Goal: Task Accomplishment & Management: Manage account settings

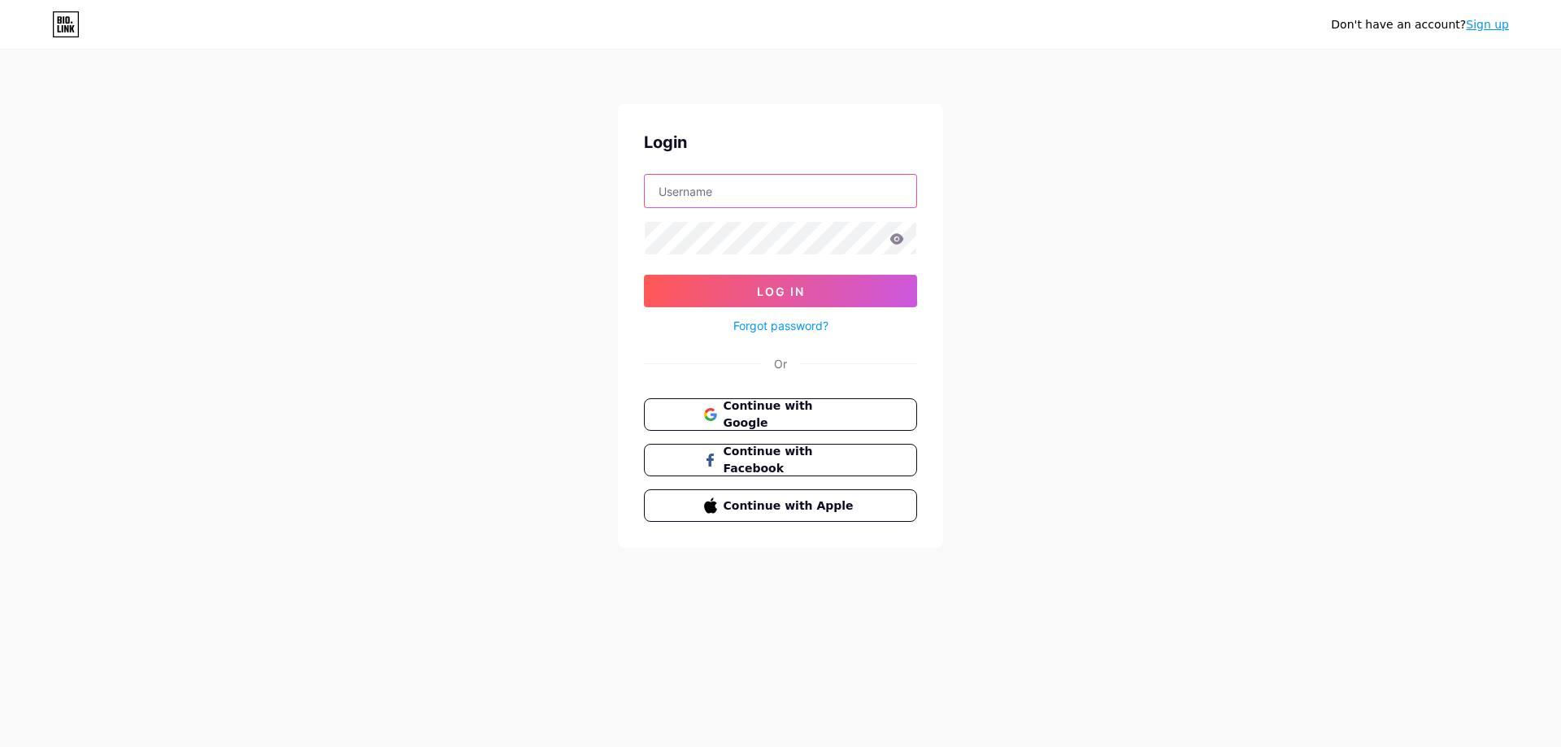
type input "nguyenminhthang322160@gmail.com"
click at [898, 240] on icon at bounding box center [896, 238] width 15 height 11
click at [876, 285] on button "Log In" at bounding box center [780, 291] width 273 height 33
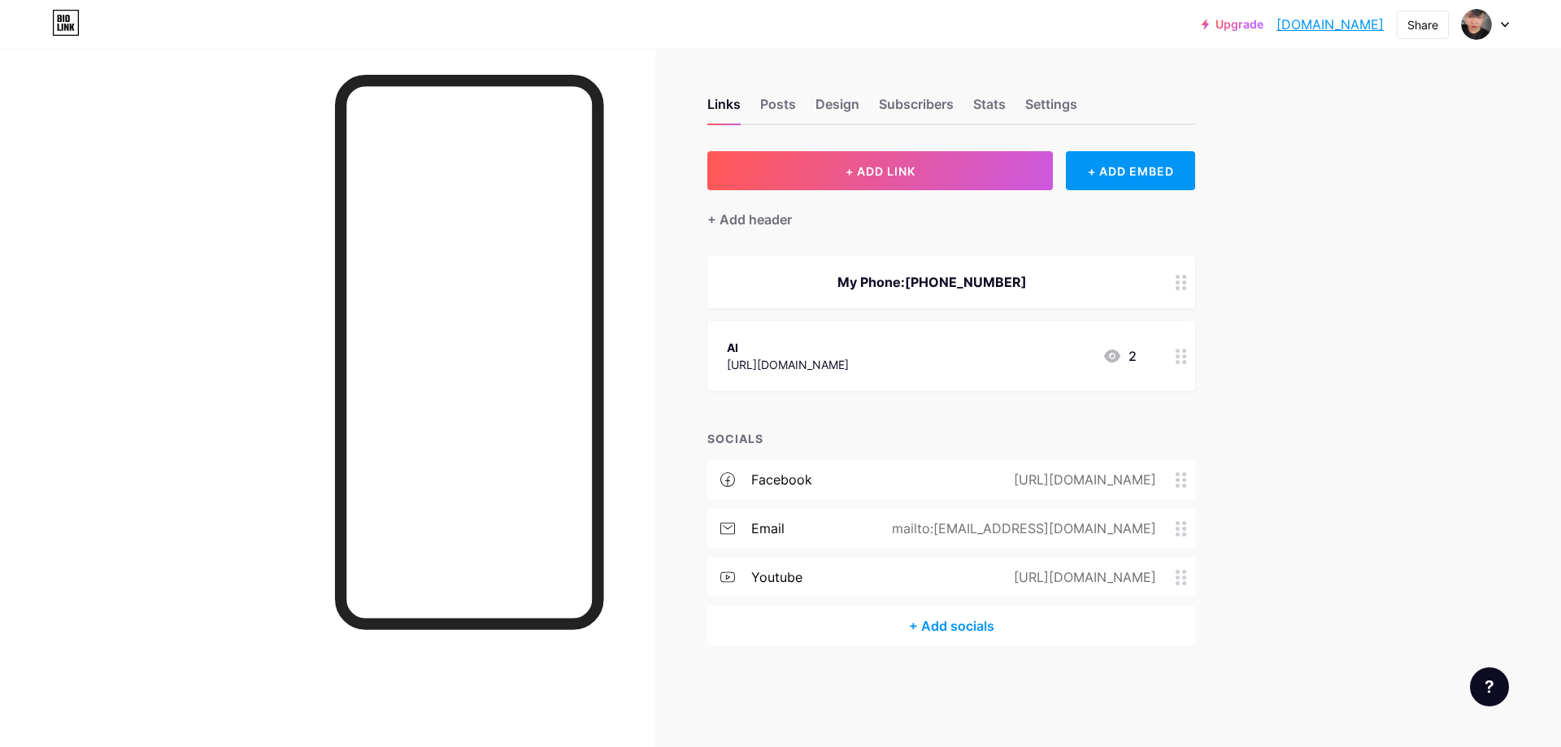
click at [1120, 358] on icon at bounding box center [1112, 356] width 16 height 13
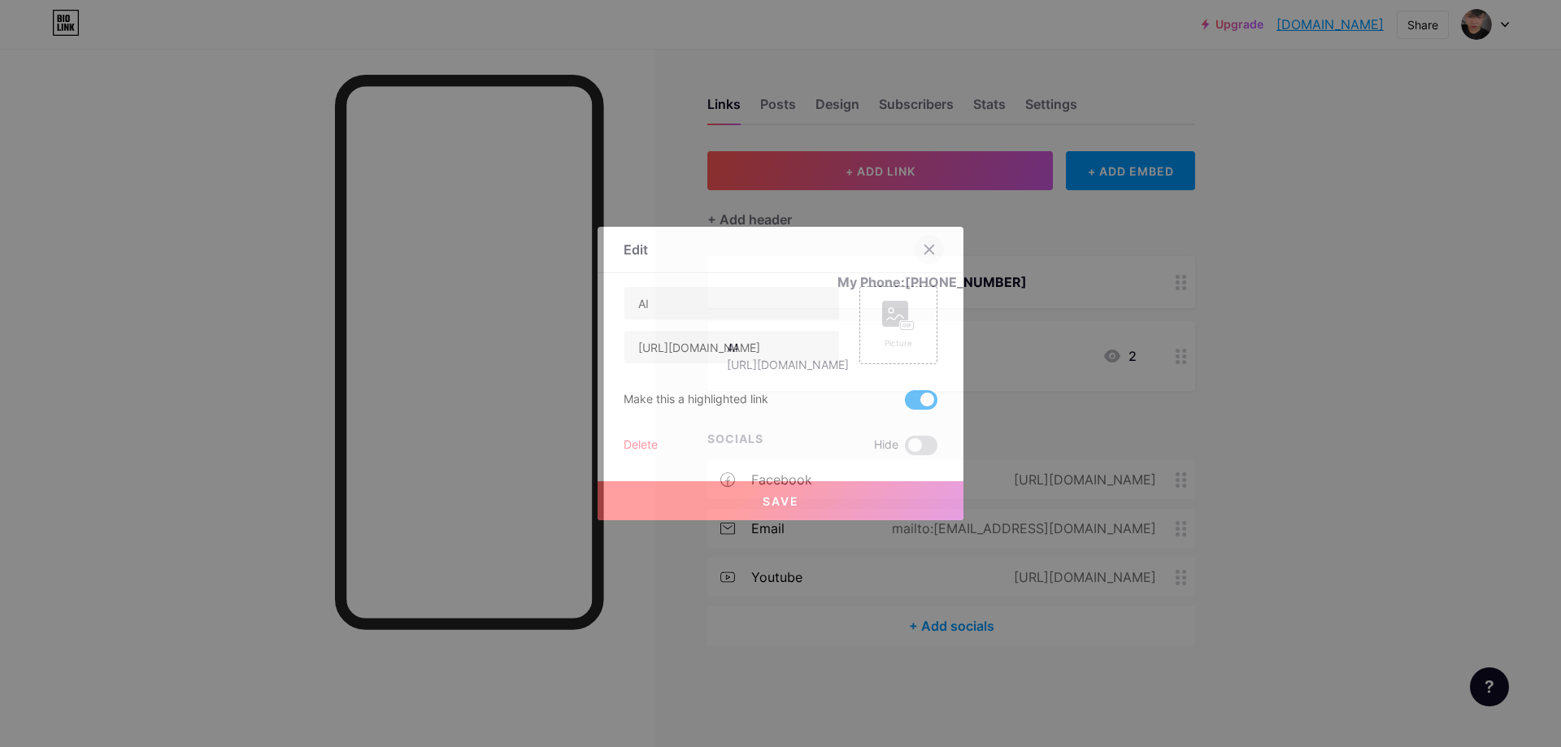
click at [932, 246] on icon at bounding box center [929, 250] width 9 height 9
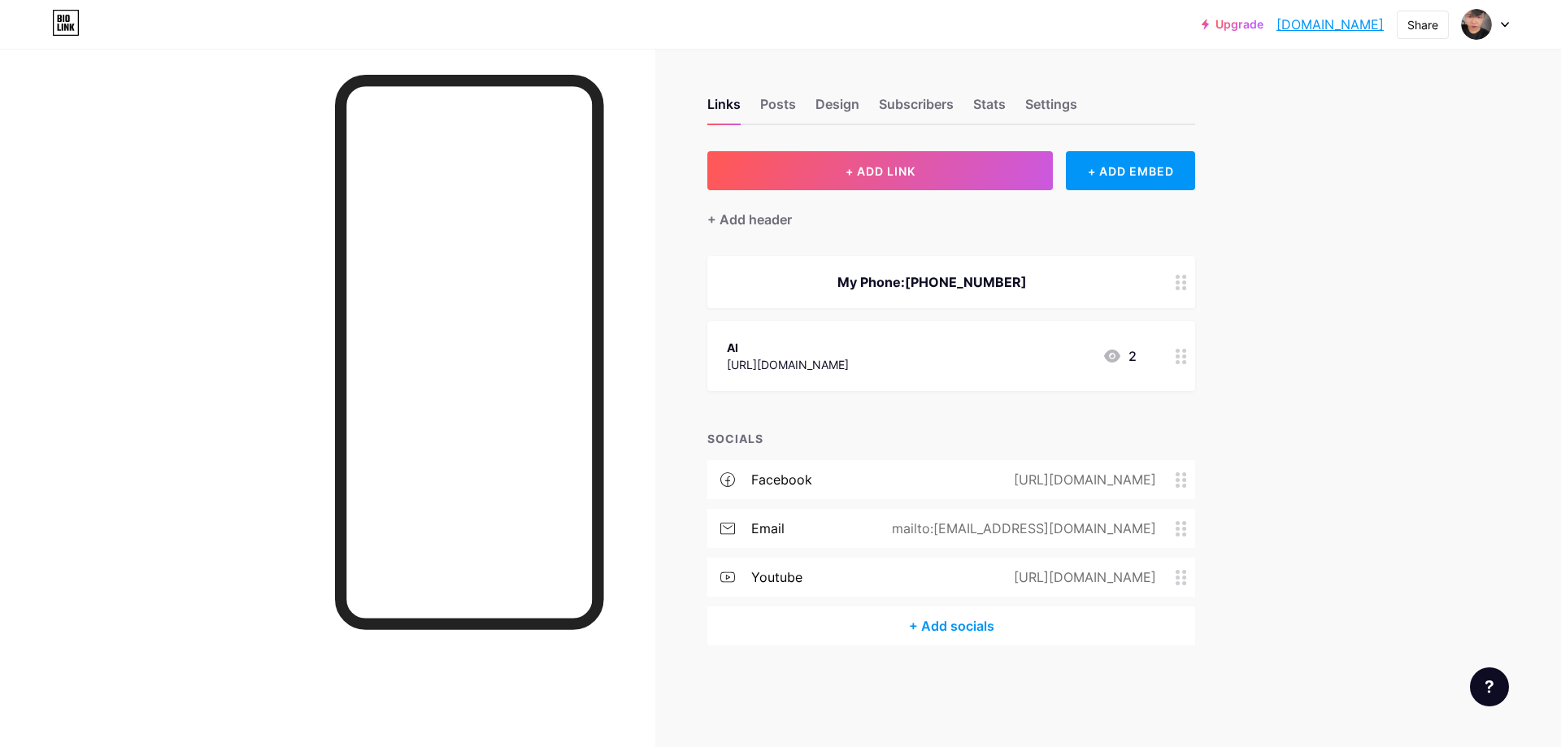
click at [1185, 359] on icon at bounding box center [1181, 356] width 11 height 15
click at [649, 441] on div "Delete" at bounding box center [641, 446] width 34 height 20
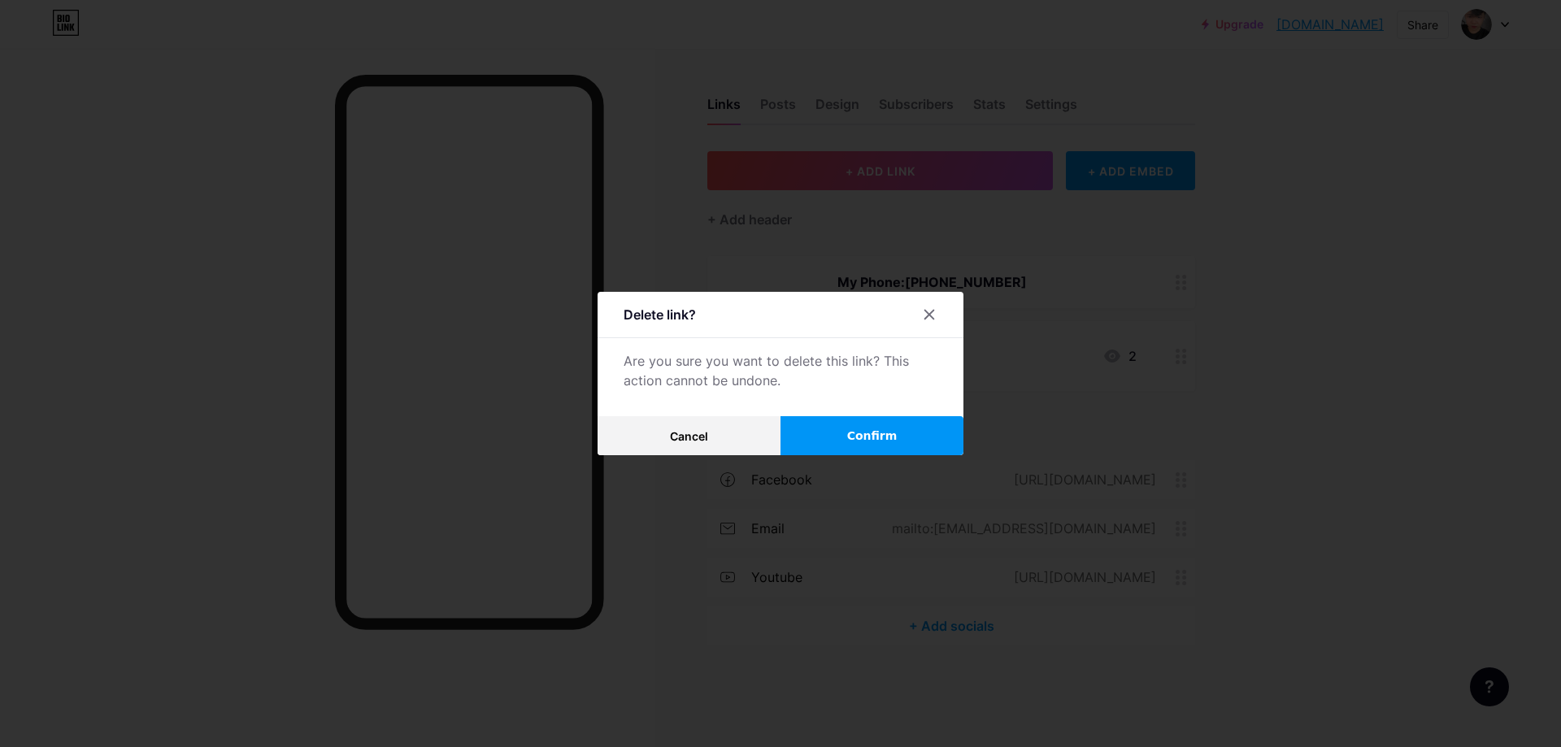
click at [822, 439] on button "Confirm" at bounding box center [872, 435] width 183 height 39
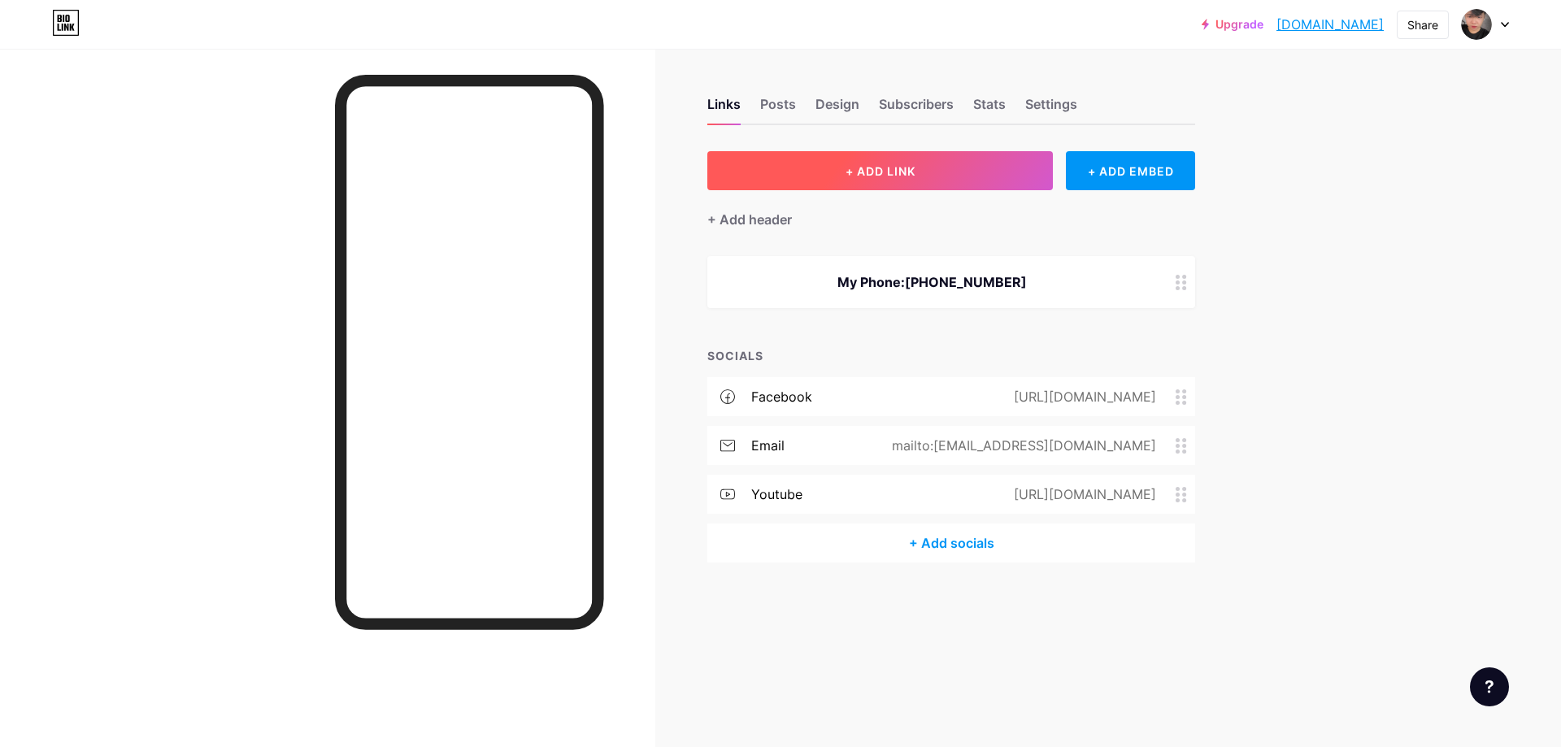
click at [888, 172] on span "+ ADD LINK" at bounding box center [881, 171] width 70 height 14
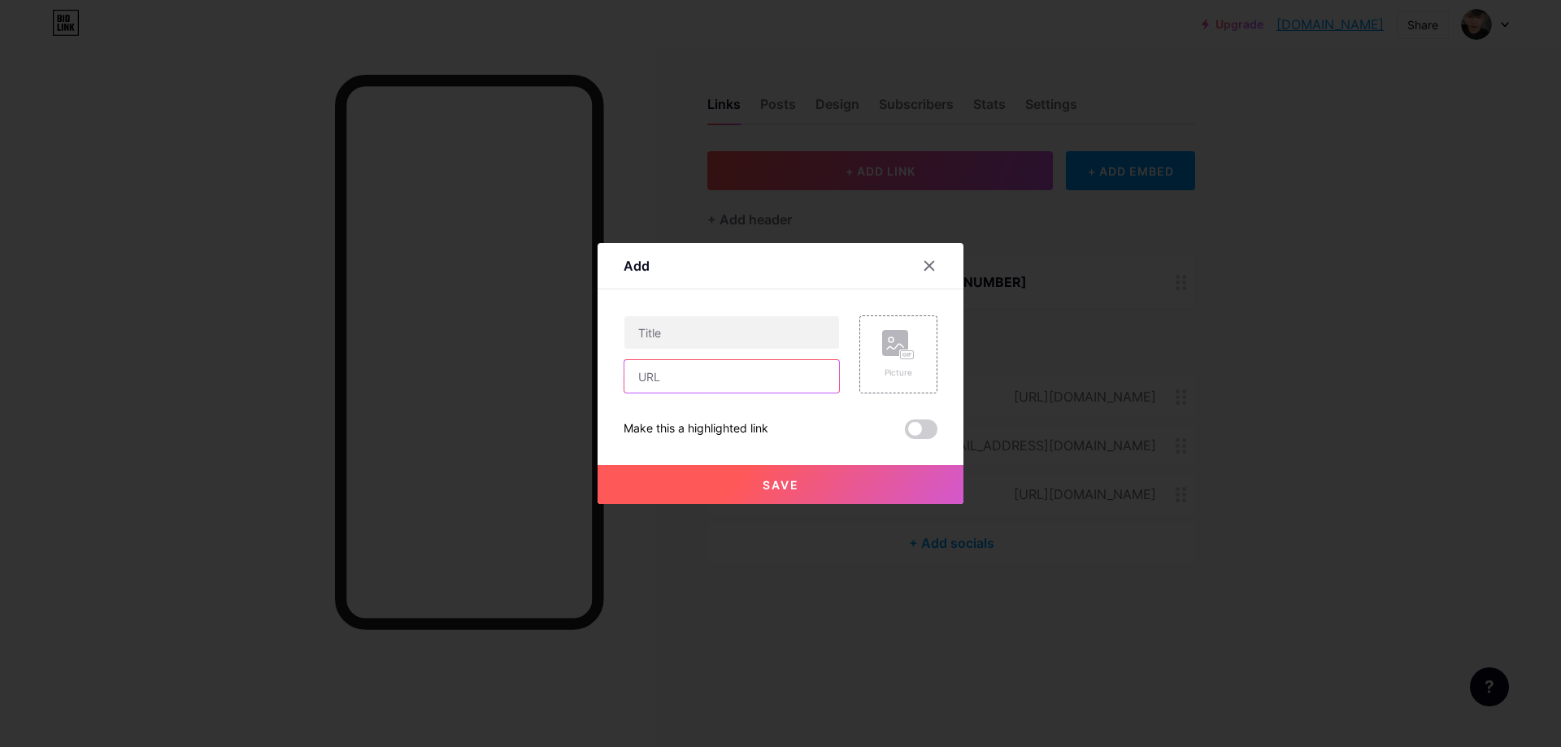
click at [741, 388] on input "text" at bounding box center [731, 376] width 215 height 33
paste input "[URL][DOMAIN_NAME]"
type input "[URL][DOMAIN_NAME]"
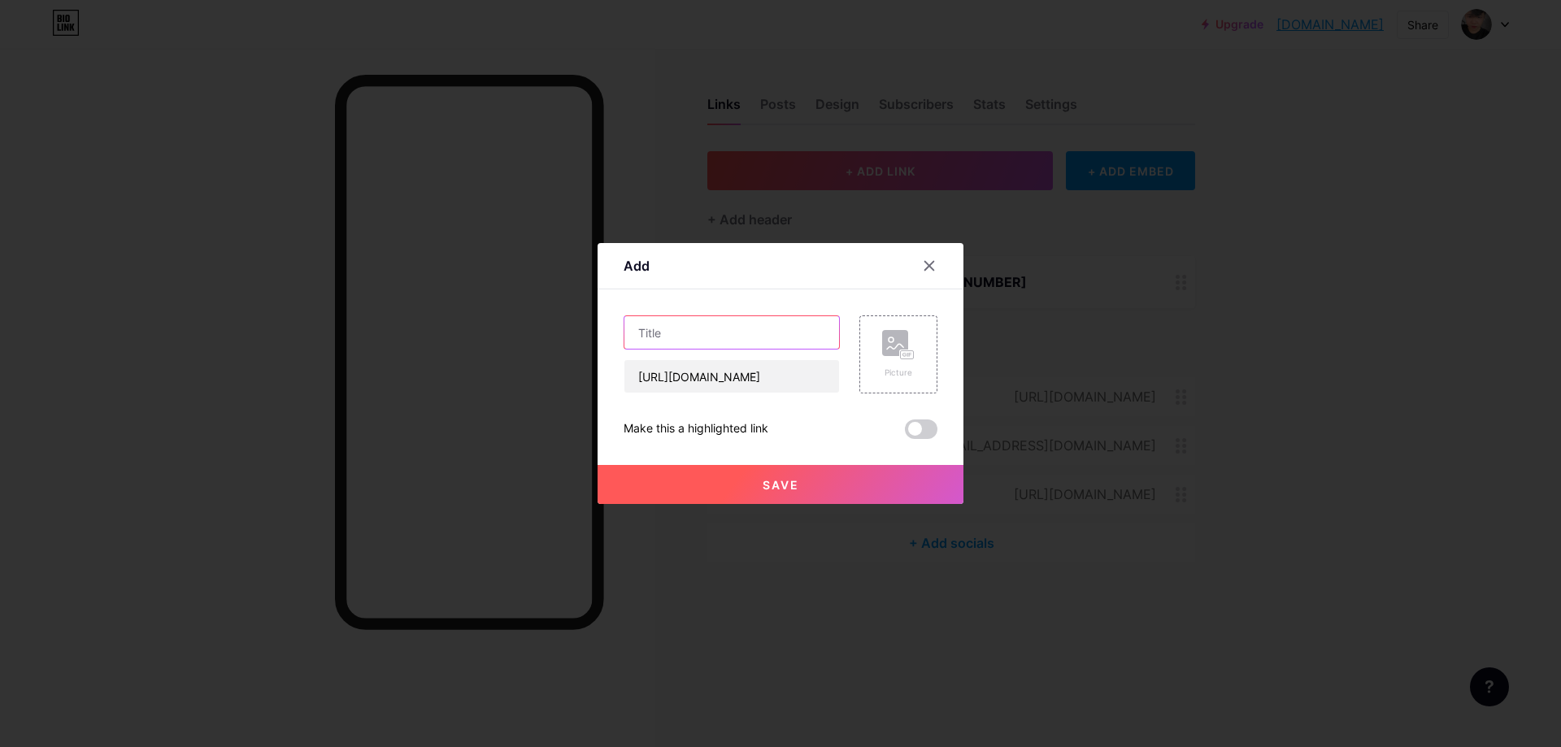
click at [752, 336] on input "text" at bounding box center [731, 332] width 215 height 33
type input "A"
type input "GAMMA AI"
click at [872, 486] on button "Save" at bounding box center [781, 484] width 366 height 39
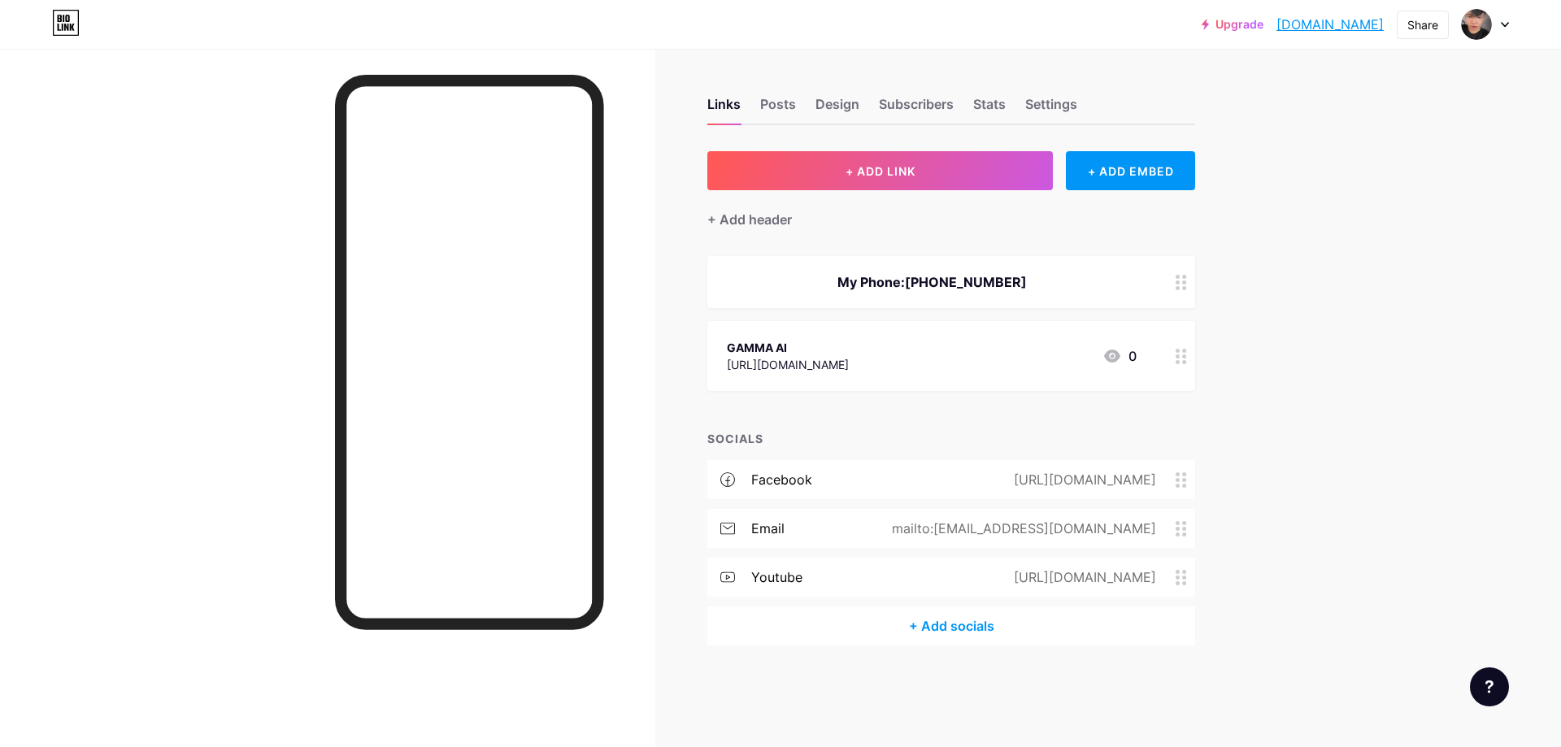
click at [271, 238] on div at bounding box center [327, 422] width 655 height 747
click at [1414, 24] on div "Share" at bounding box center [1422, 24] width 31 height 17
click at [1363, 78] on div "Copy link" at bounding box center [1327, 83] width 242 height 39
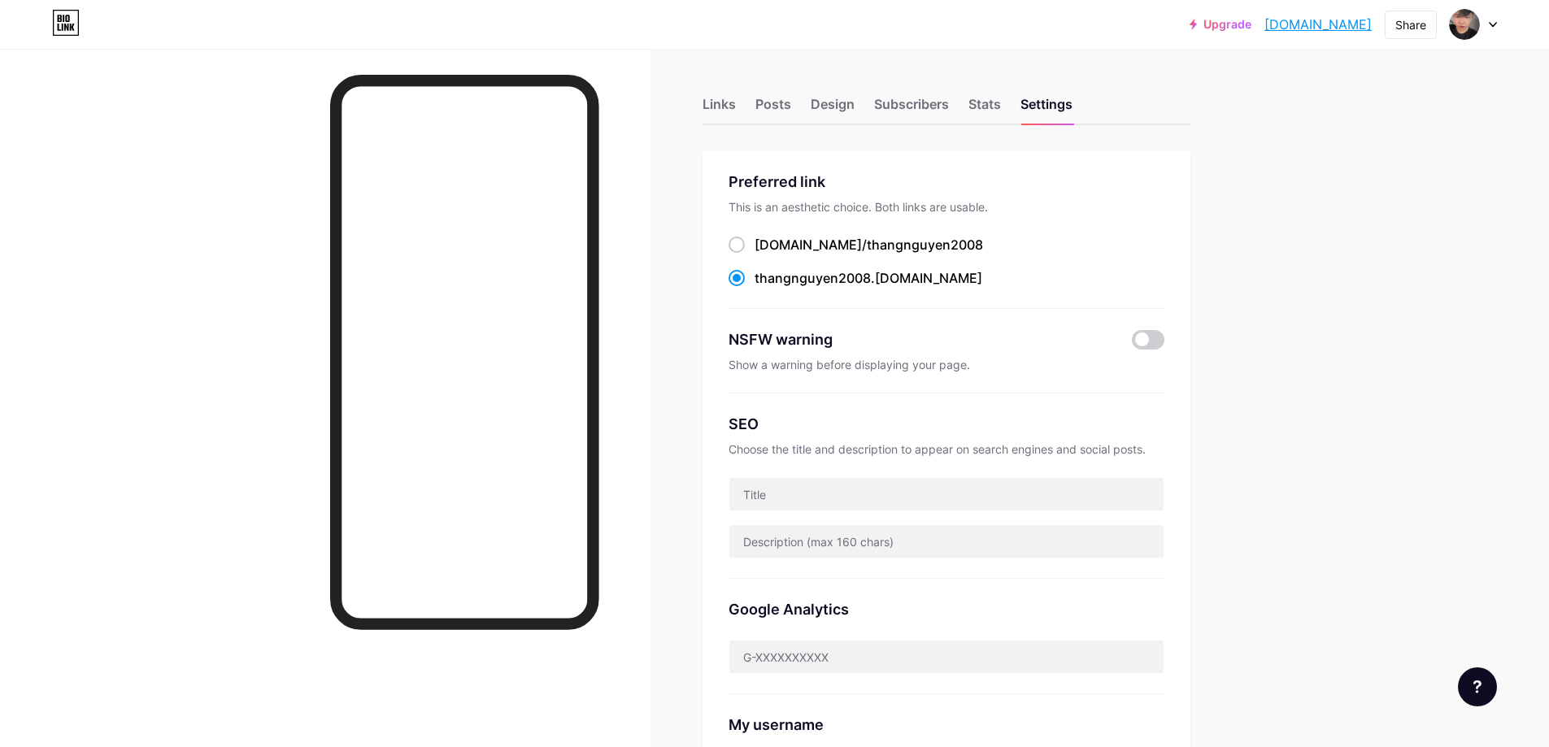
click at [754, 113] on div "Links Posts Design Subscribers Stats Settings" at bounding box center [946, 96] width 488 height 57
click at [736, 111] on div "Links" at bounding box center [718, 108] width 33 height 29
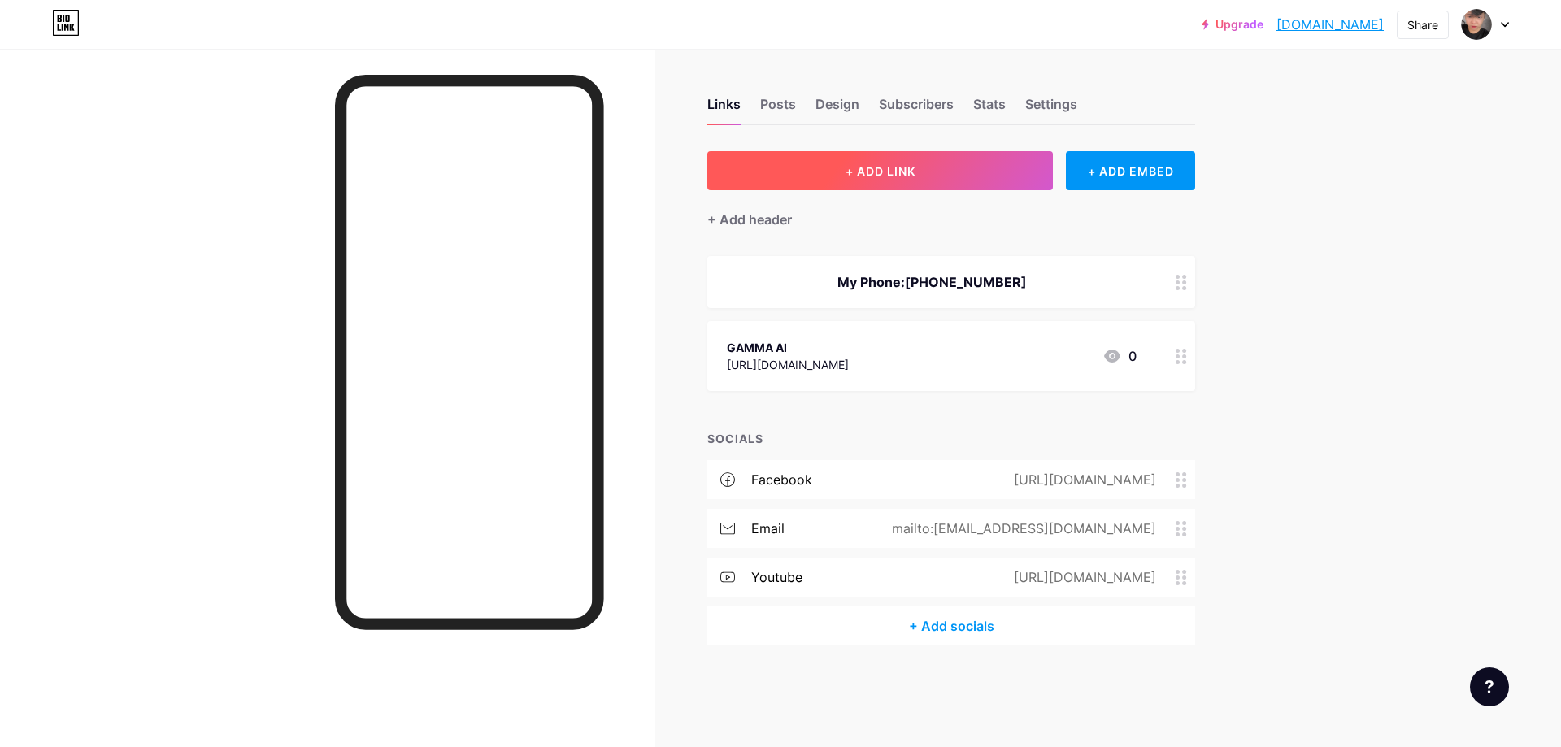
click at [949, 169] on button "+ ADD LINK" at bounding box center [880, 170] width 346 height 39
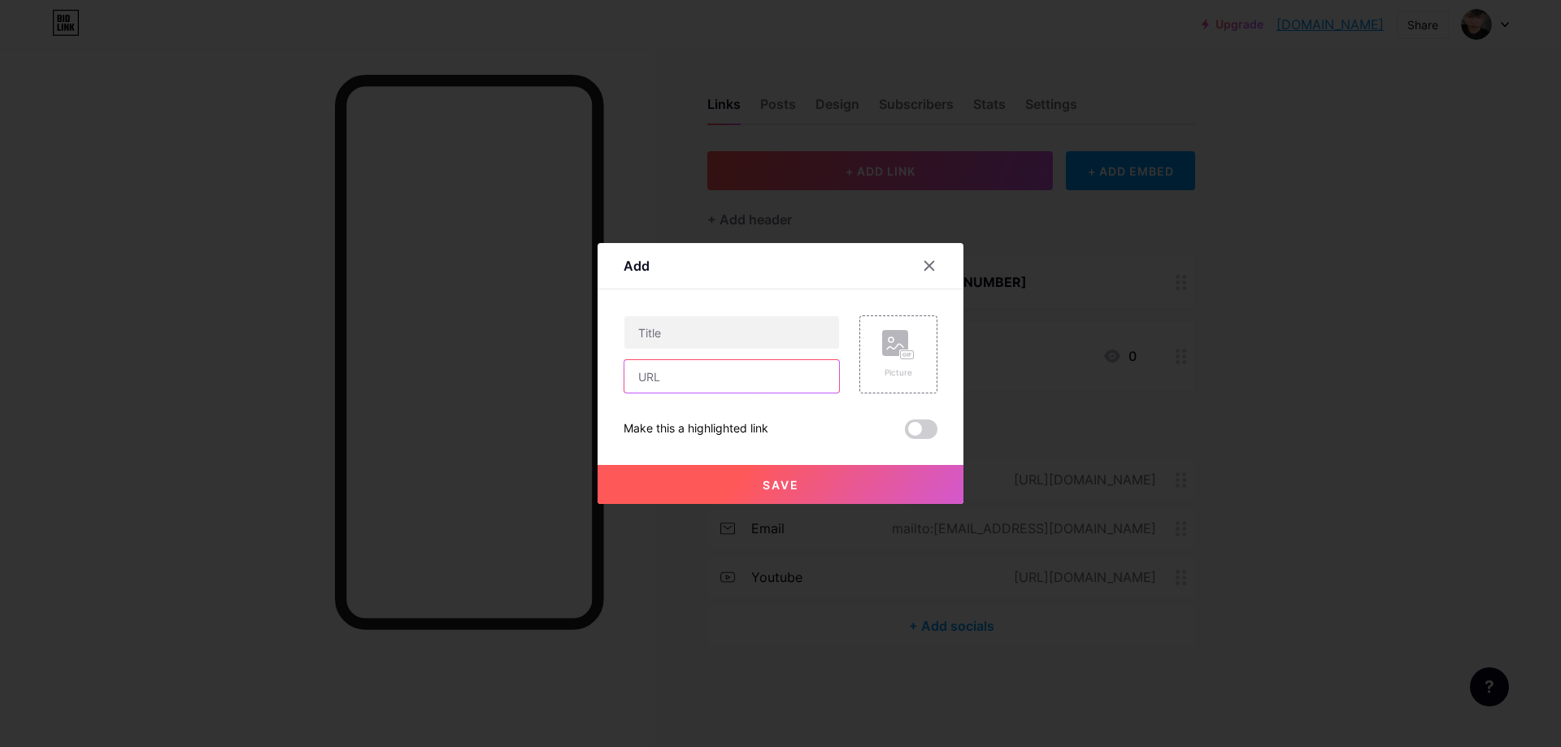
click at [706, 373] on input "text" at bounding box center [731, 376] width 215 height 33
paste input "[URL][DOMAIN_NAME]"
type input "[URL][DOMAIN_NAME]"
click at [759, 342] on input "text" at bounding box center [731, 332] width 215 height 33
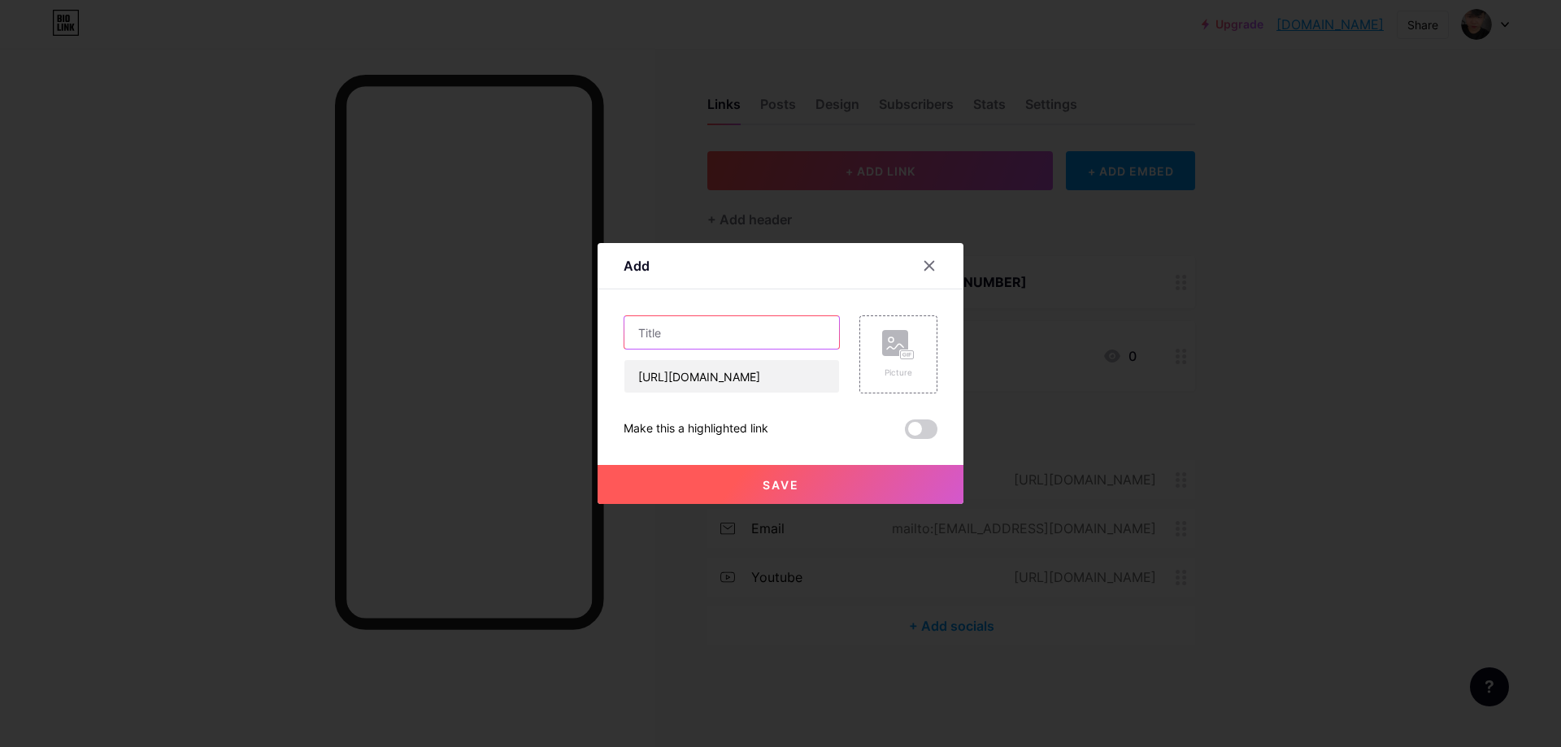
scroll to position [0, 0]
type input "GAMMA AI"
click at [773, 482] on span "Save" at bounding box center [781, 485] width 37 height 14
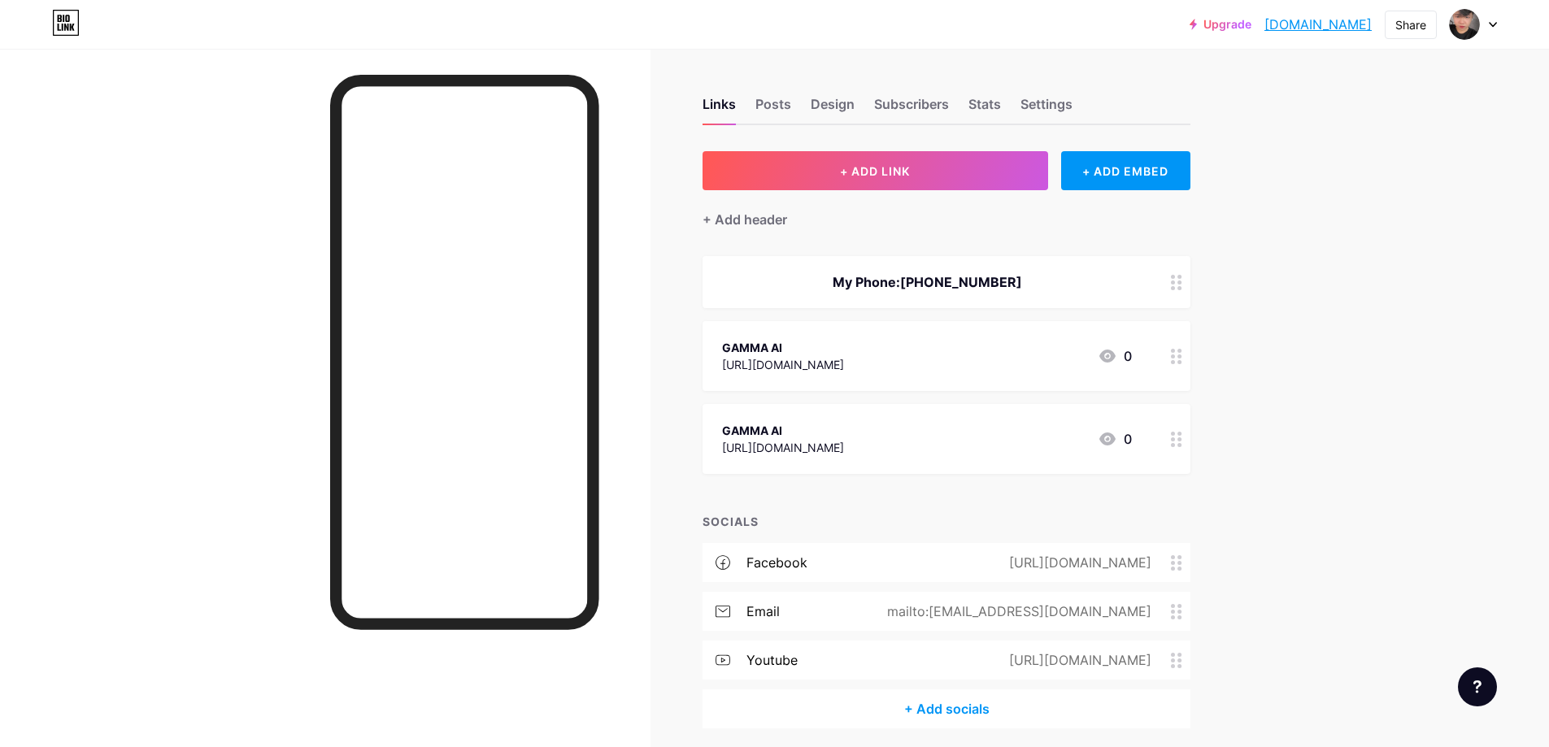
drag, startPoint x: 985, startPoint y: 432, endPoint x: 882, endPoint y: 467, distance: 108.2
click at [882, 467] on div "GAMMA AI [URL][DOMAIN_NAME] 0" at bounding box center [946, 439] width 488 height 70
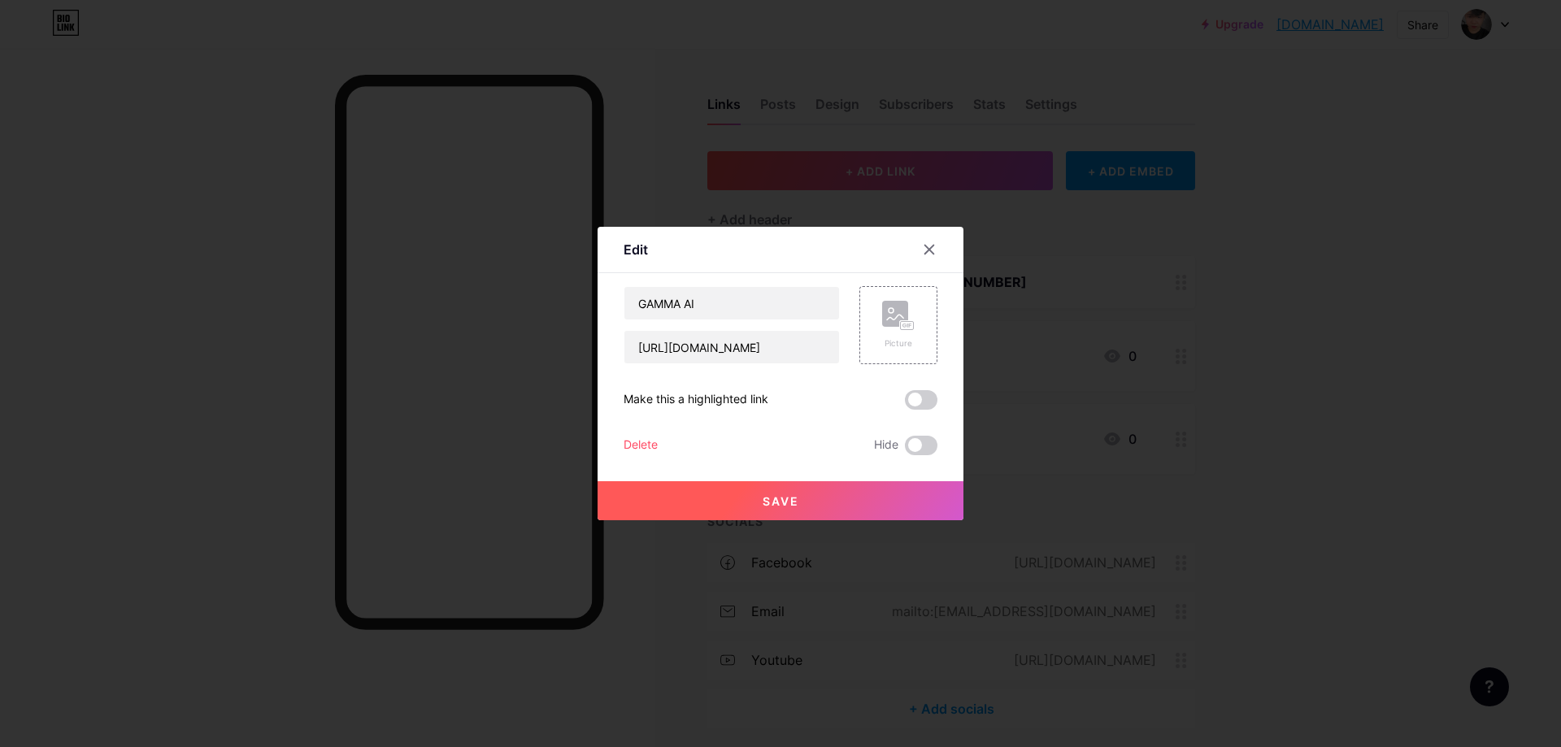
click at [1283, 280] on div at bounding box center [780, 373] width 1561 height 747
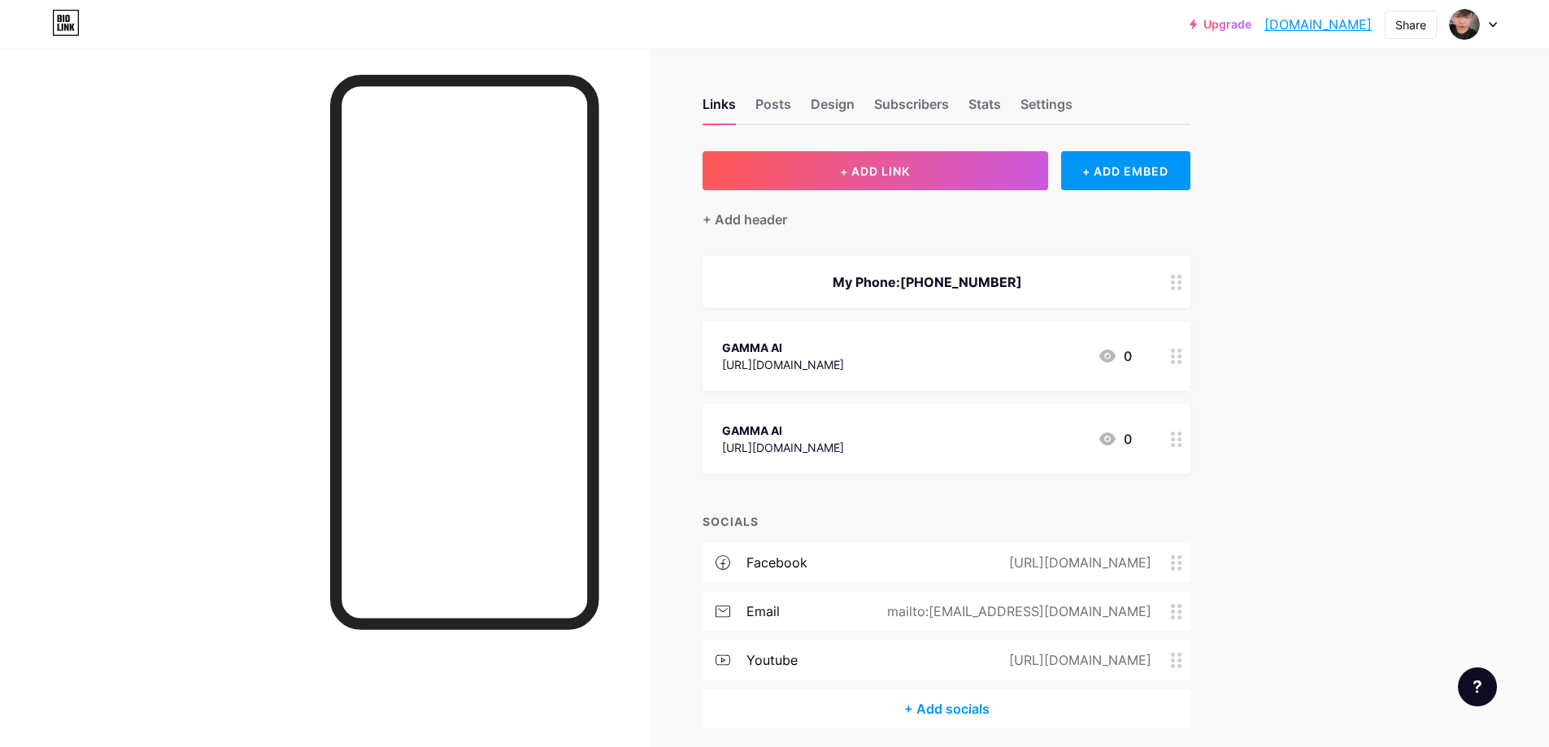
click at [844, 433] on div "GAMMA AI" at bounding box center [783, 430] width 122 height 17
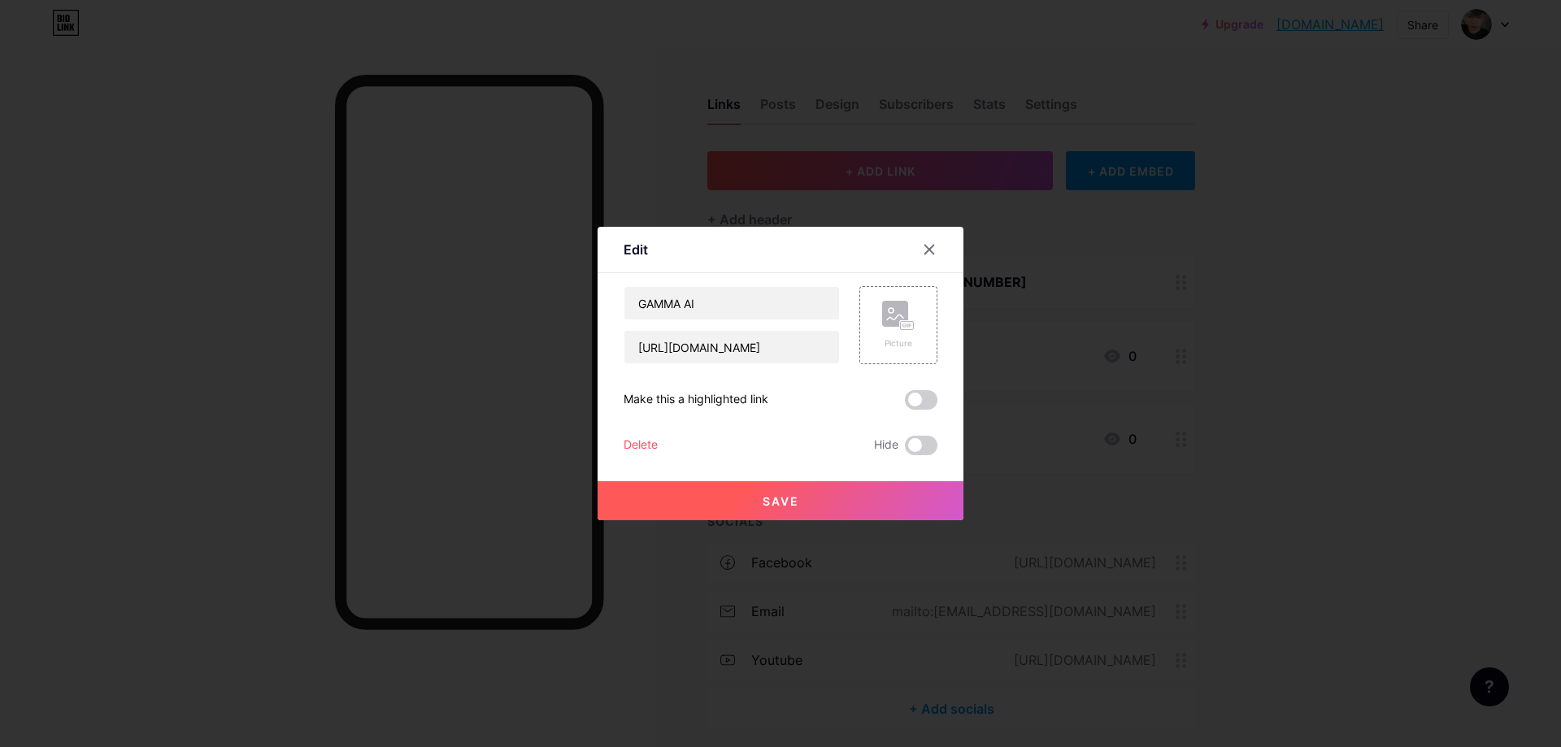
click at [645, 442] on div "Delete" at bounding box center [641, 446] width 34 height 20
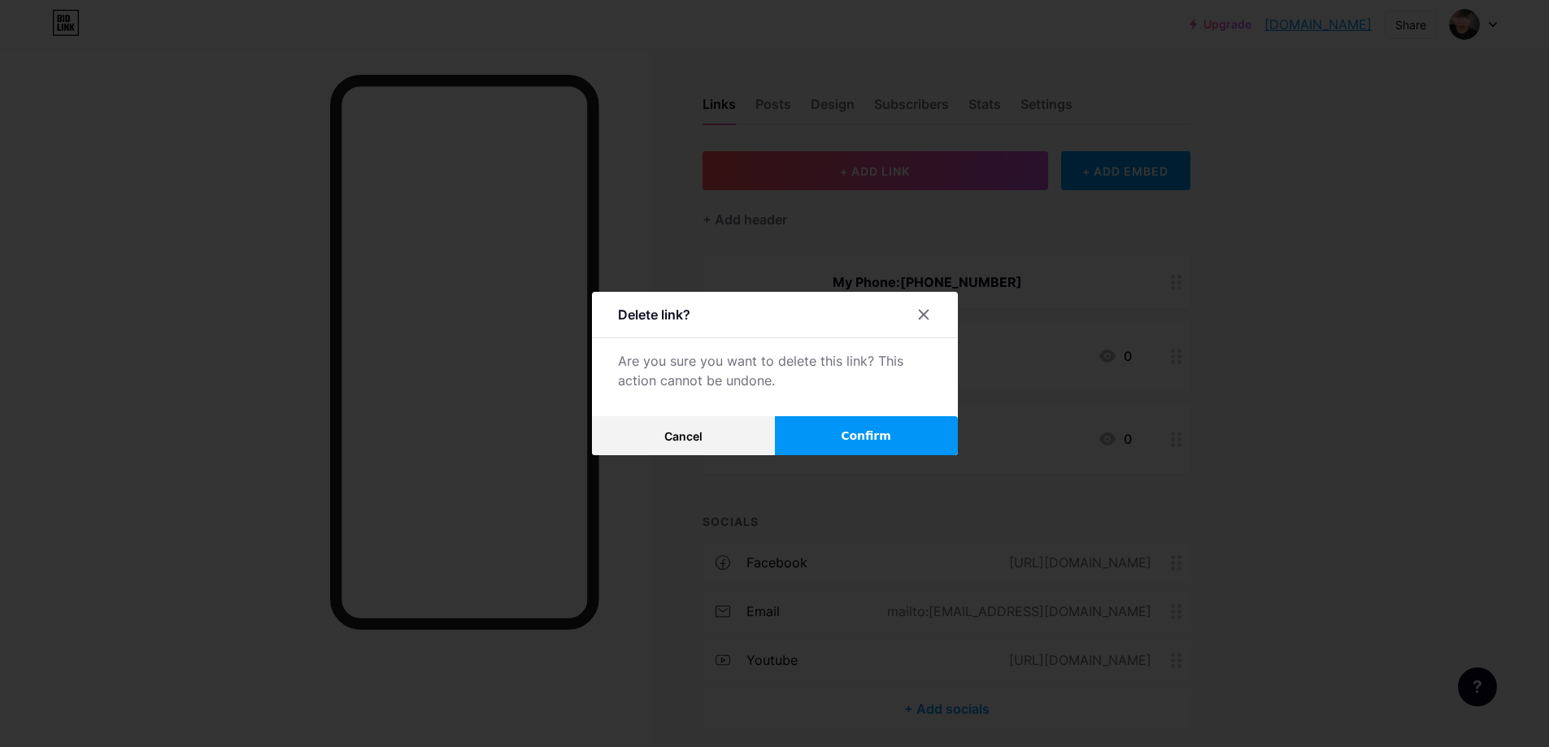
click at [838, 434] on button "Confirm" at bounding box center [866, 435] width 183 height 39
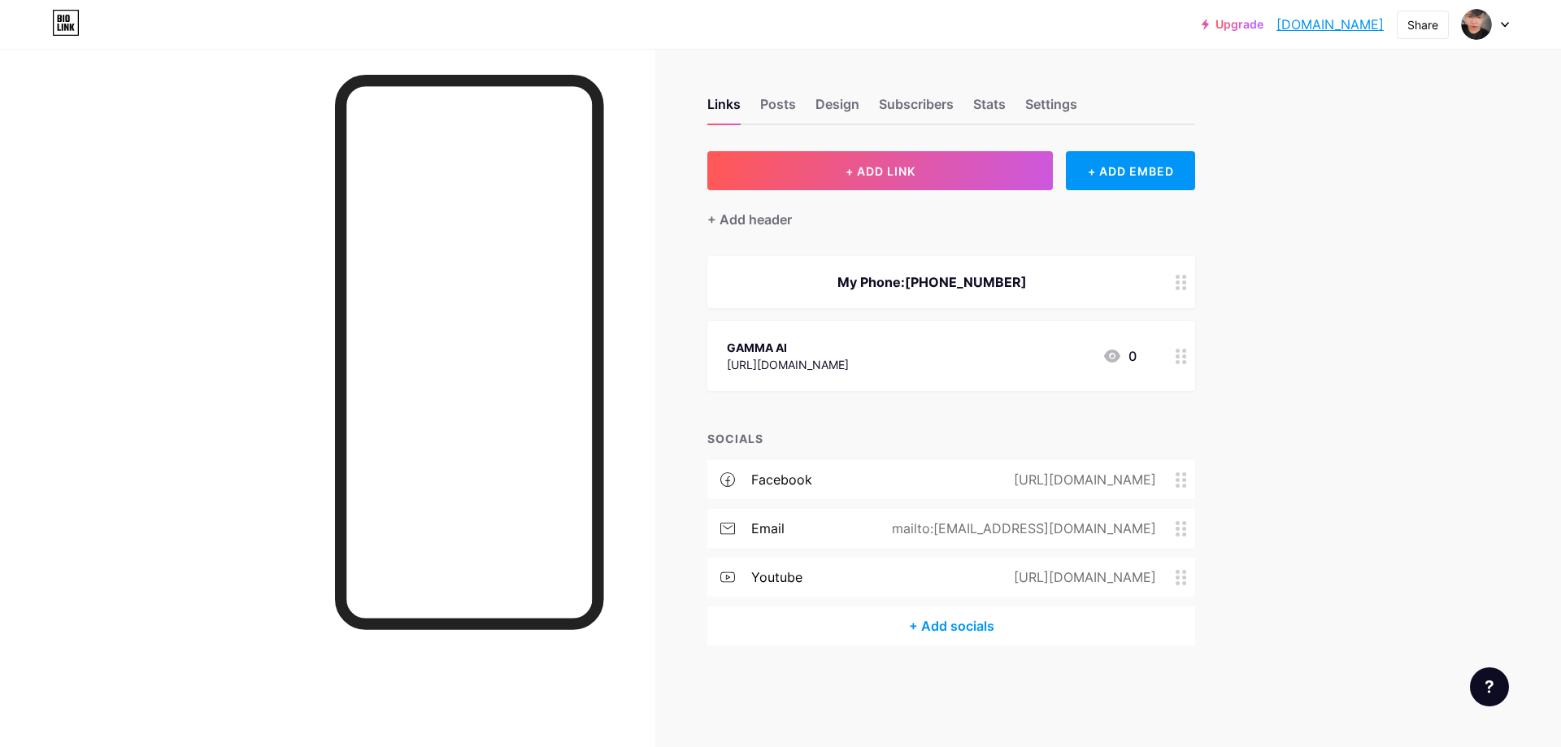
click at [846, 359] on div "[URL][DOMAIN_NAME]" at bounding box center [788, 364] width 122 height 17
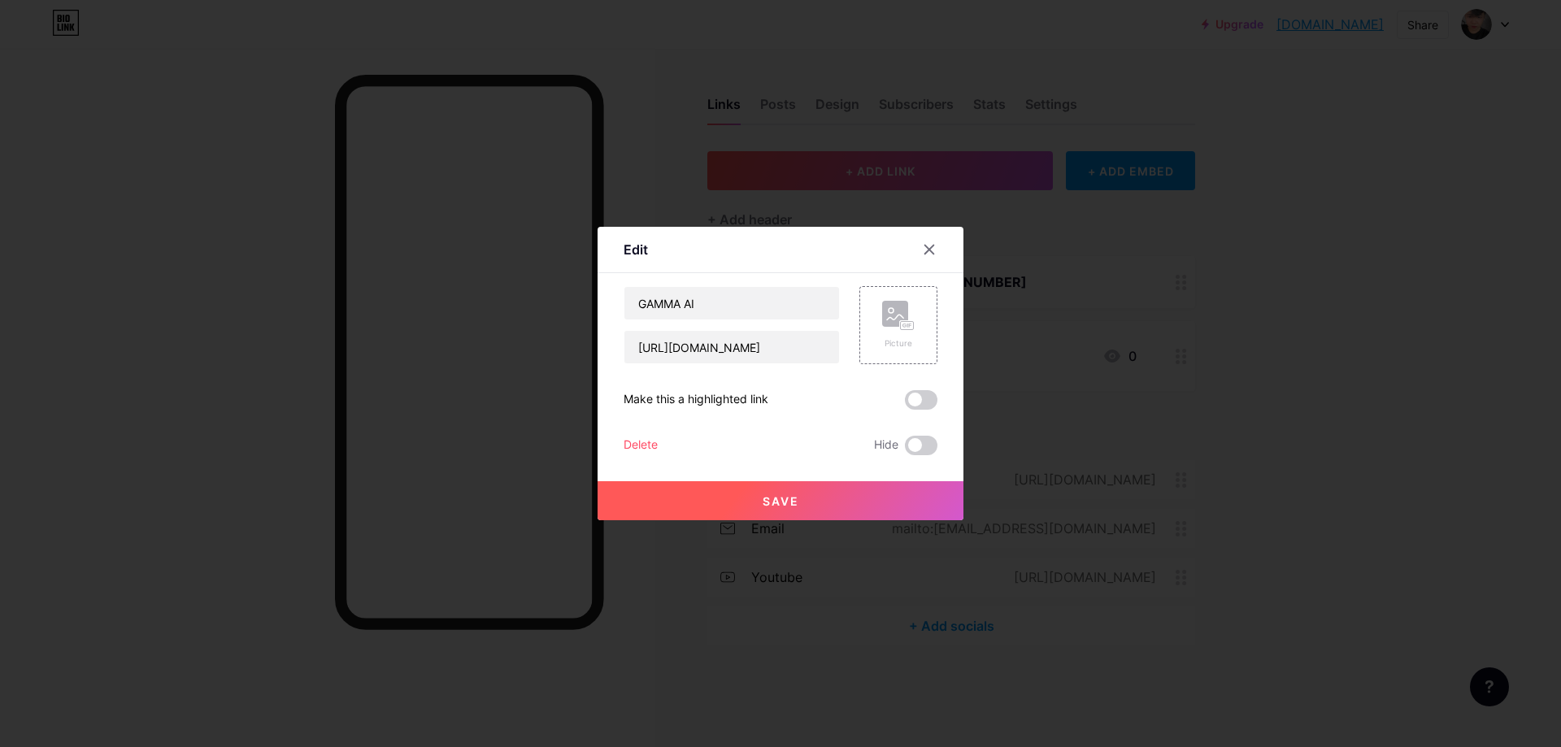
click at [654, 446] on div "Delete" at bounding box center [641, 446] width 34 height 20
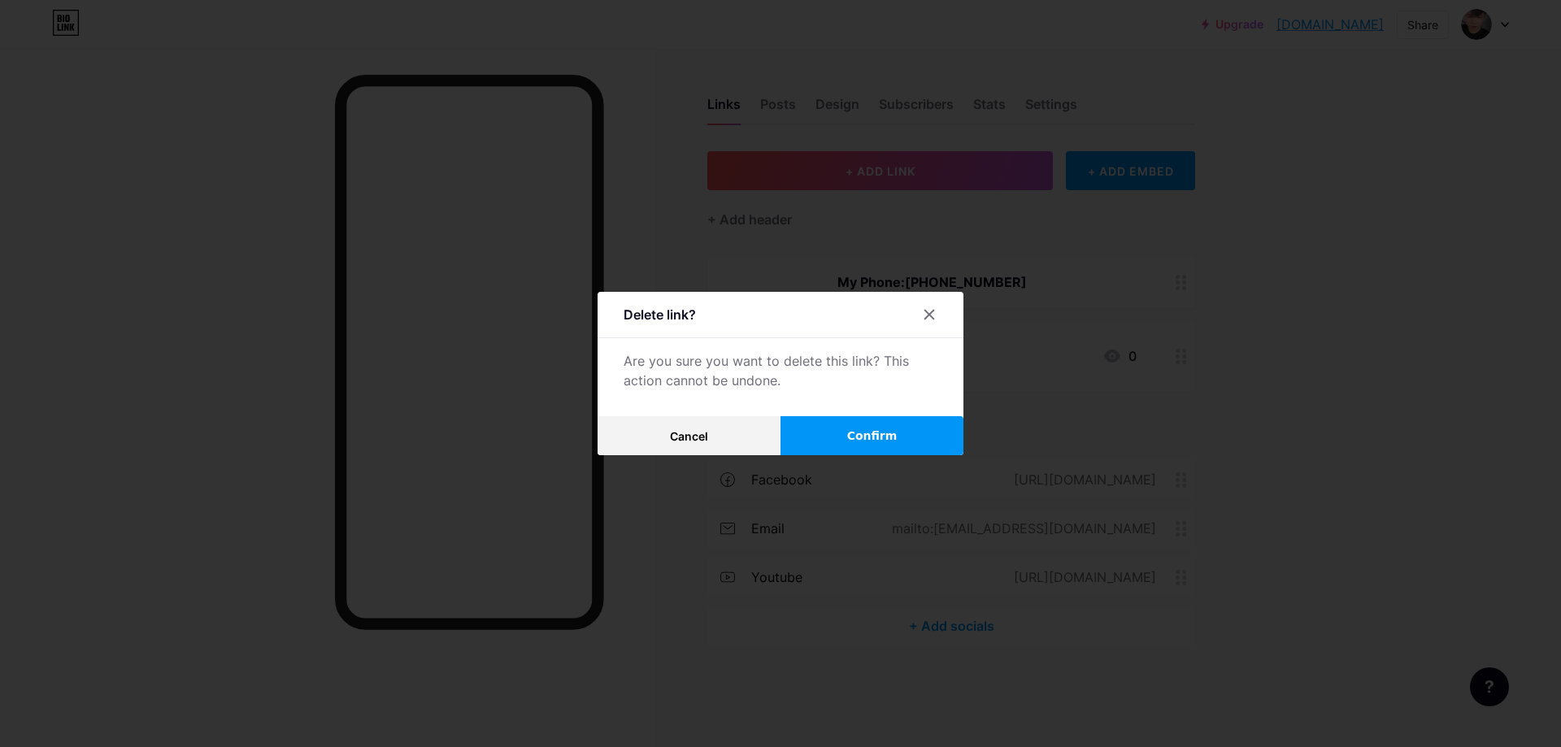
click at [836, 435] on button "Confirm" at bounding box center [872, 435] width 183 height 39
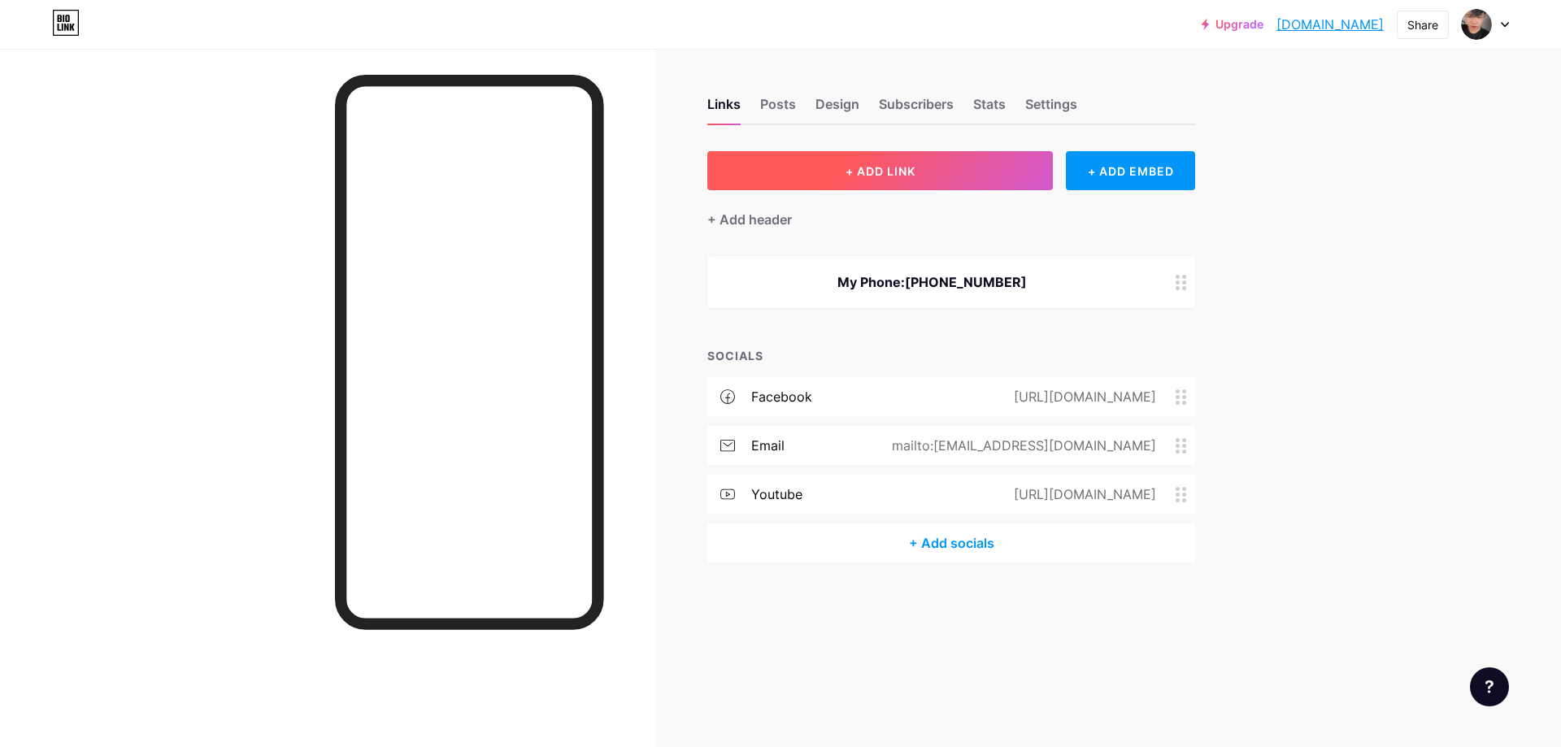
click at [824, 171] on button "+ ADD LINK" at bounding box center [880, 170] width 346 height 39
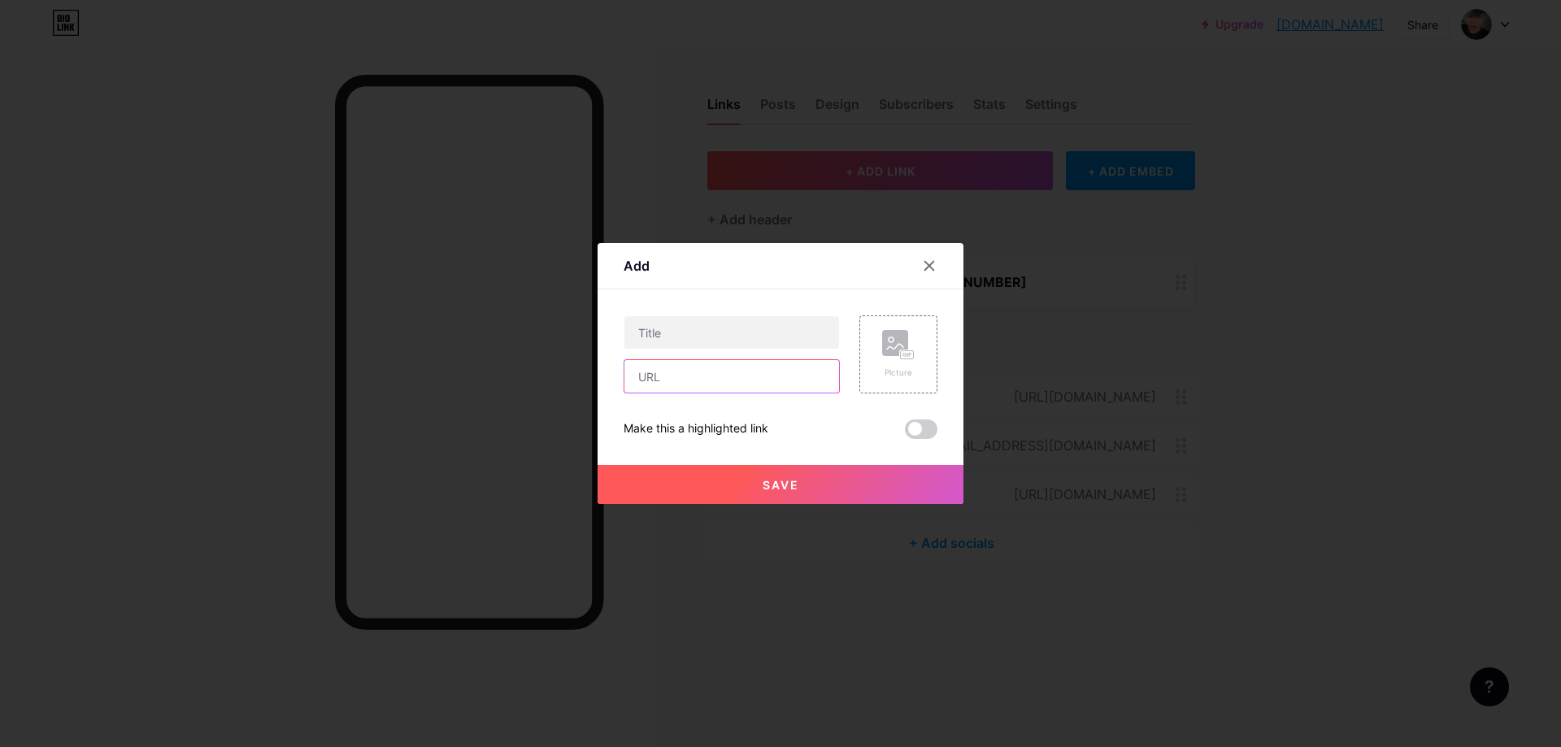
click at [764, 388] on input "text" at bounding box center [731, 376] width 215 height 33
paste input "[URL][DOMAIN_NAME]"
type input "[URL][DOMAIN_NAME]"
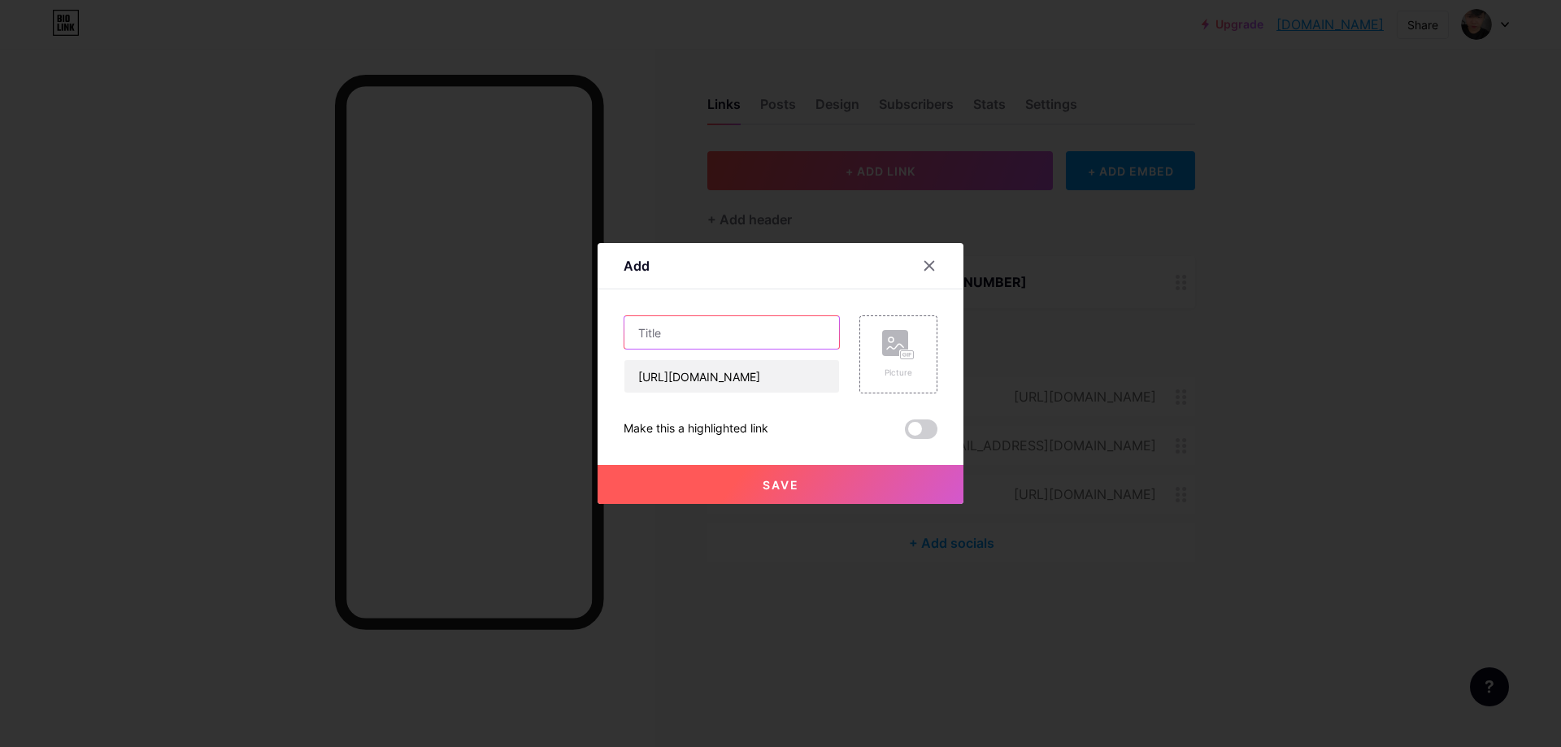
click at [753, 328] on input "text" at bounding box center [731, 332] width 215 height 33
type input "GAMMA AI"
click at [776, 485] on span "Save" at bounding box center [781, 485] width 37 height 14
